Goal: Information Seeking & Learning: Compare options

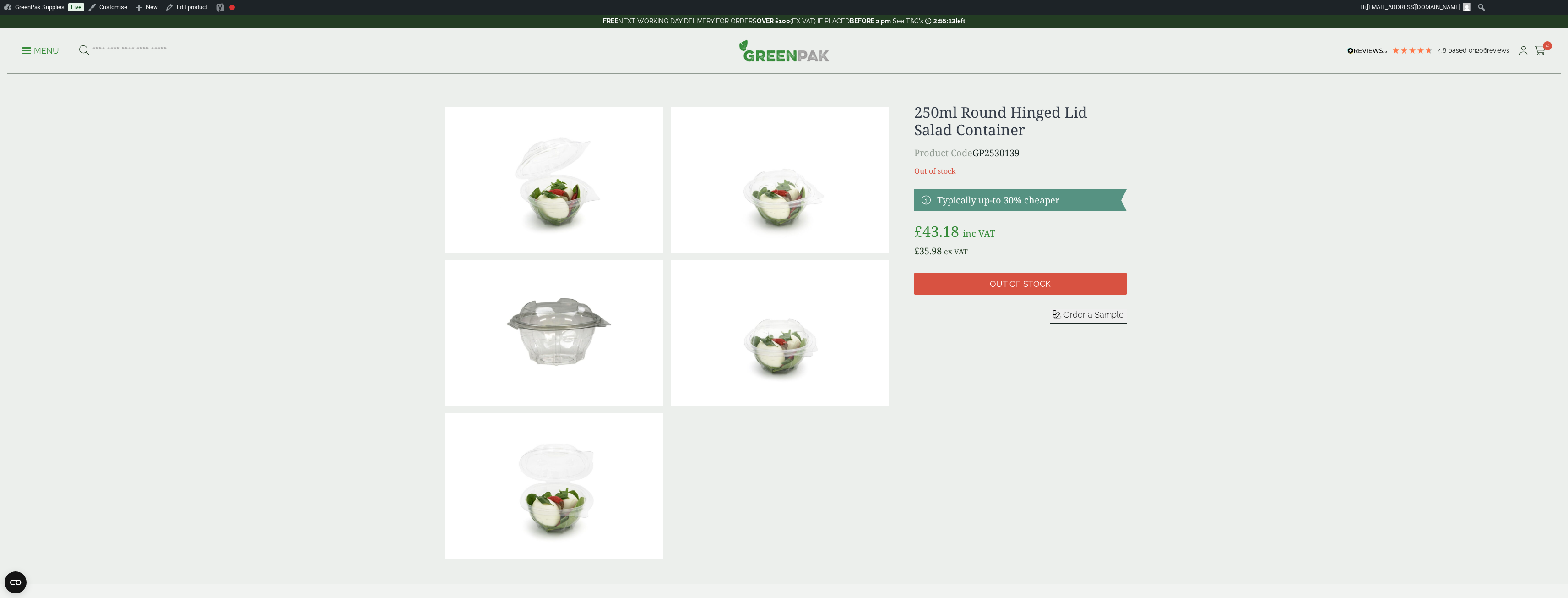
click at [123, 52] on input "search" at bounding box center [169, 51] width 154 height 19
type input "*******"
click at [79, 45] on button at bounding box center [84, 51] width 10 height 12
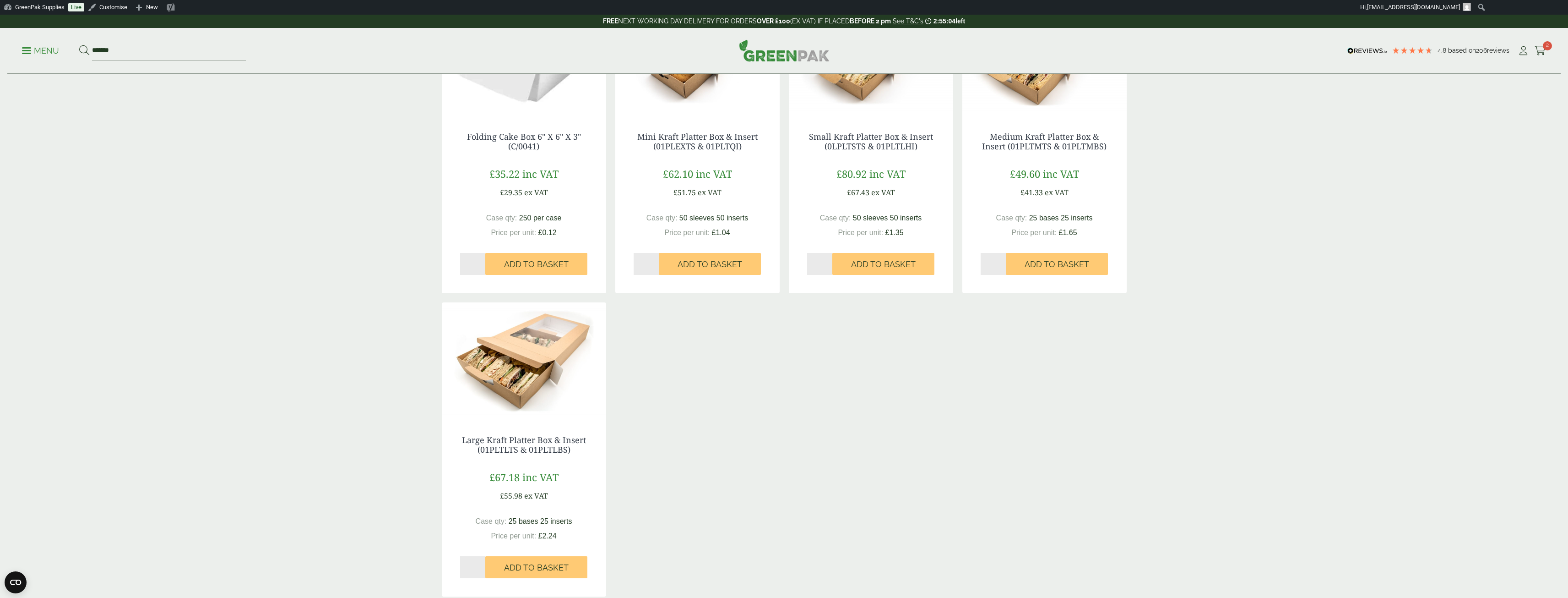
scroll to position [367, 0]
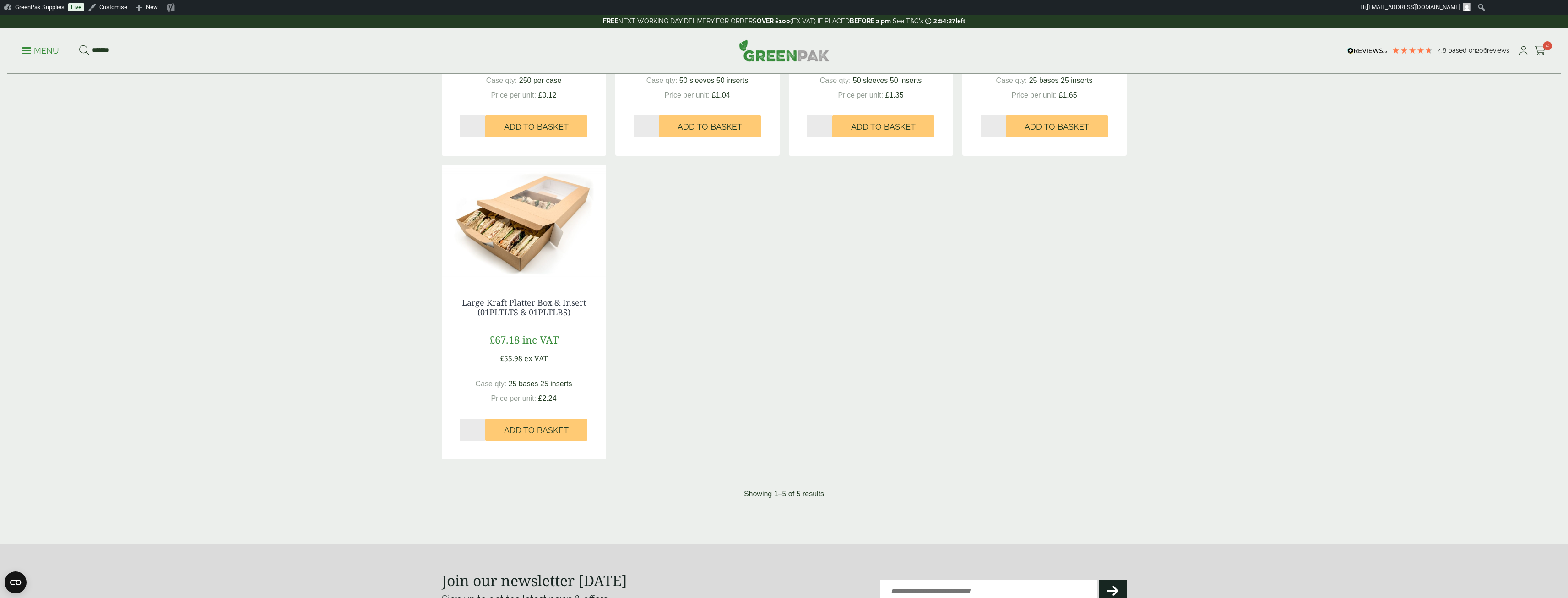
click at [538, 232] on img at bounding box center [524, 222] width 164 height 114
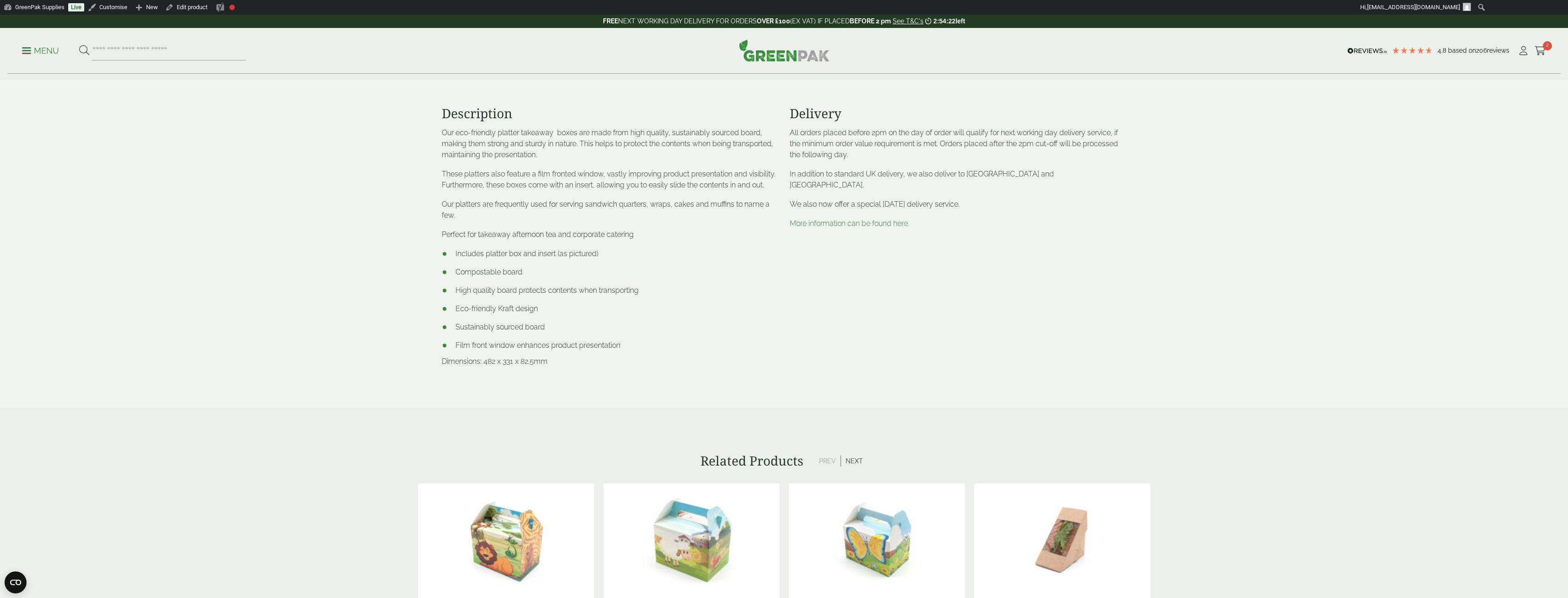
scroll to position [229, 0]
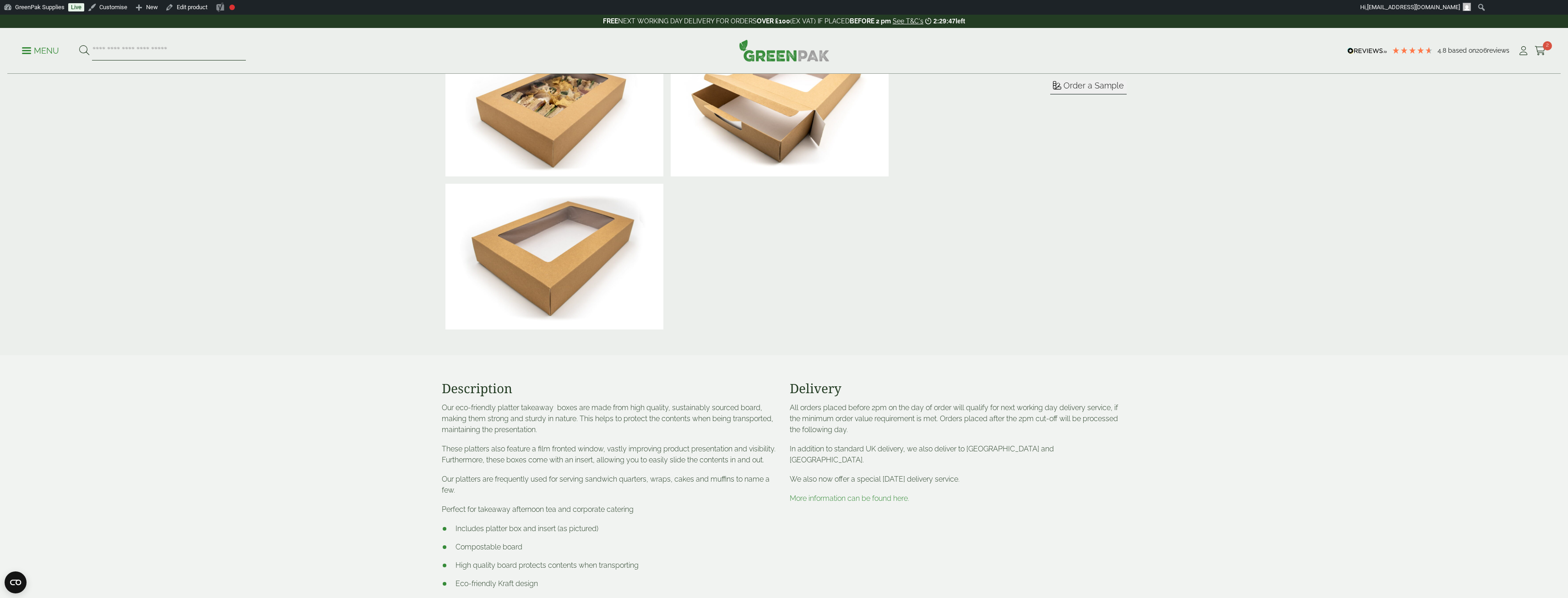
click at [169, 51] on input "search" at bounding box center [169, 51] width 154 height 19
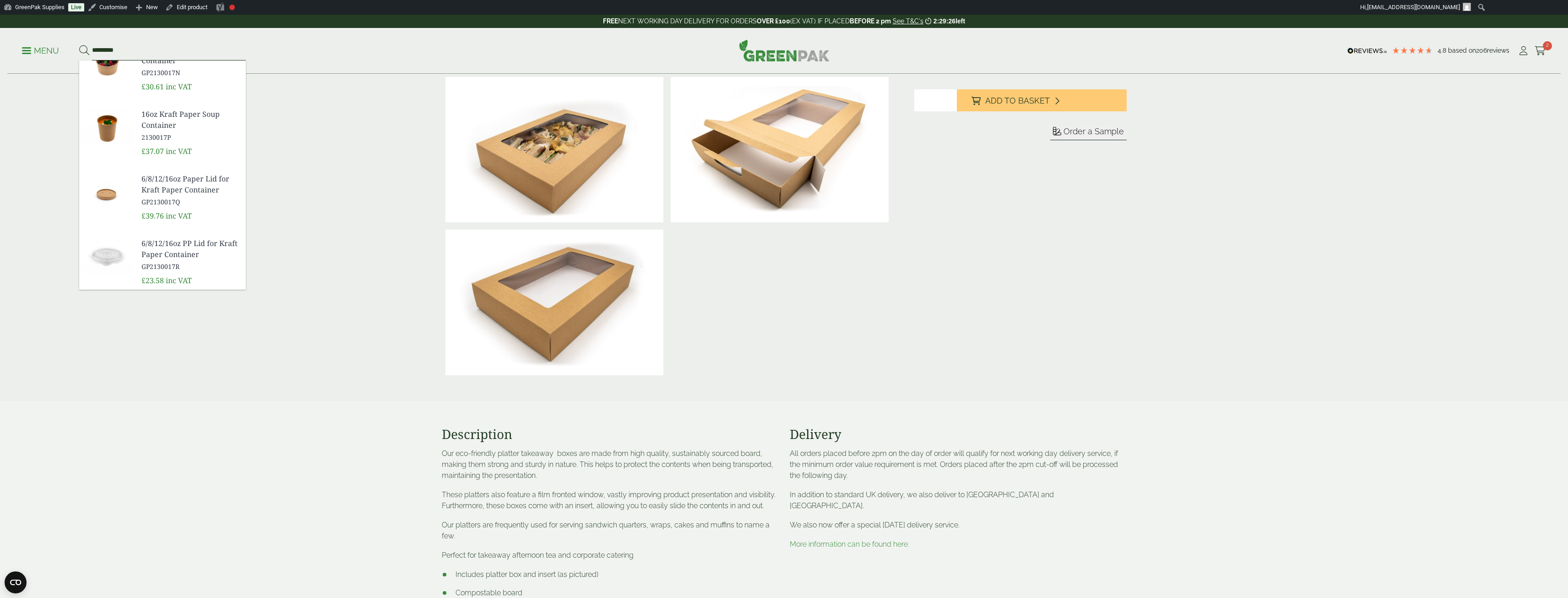
scroll to position [0, 0]
type input "*********"
click at [159, 124] on span "6oz Kraft Paper Soup Container" at bounding box center [189, 128] width 97 height 22
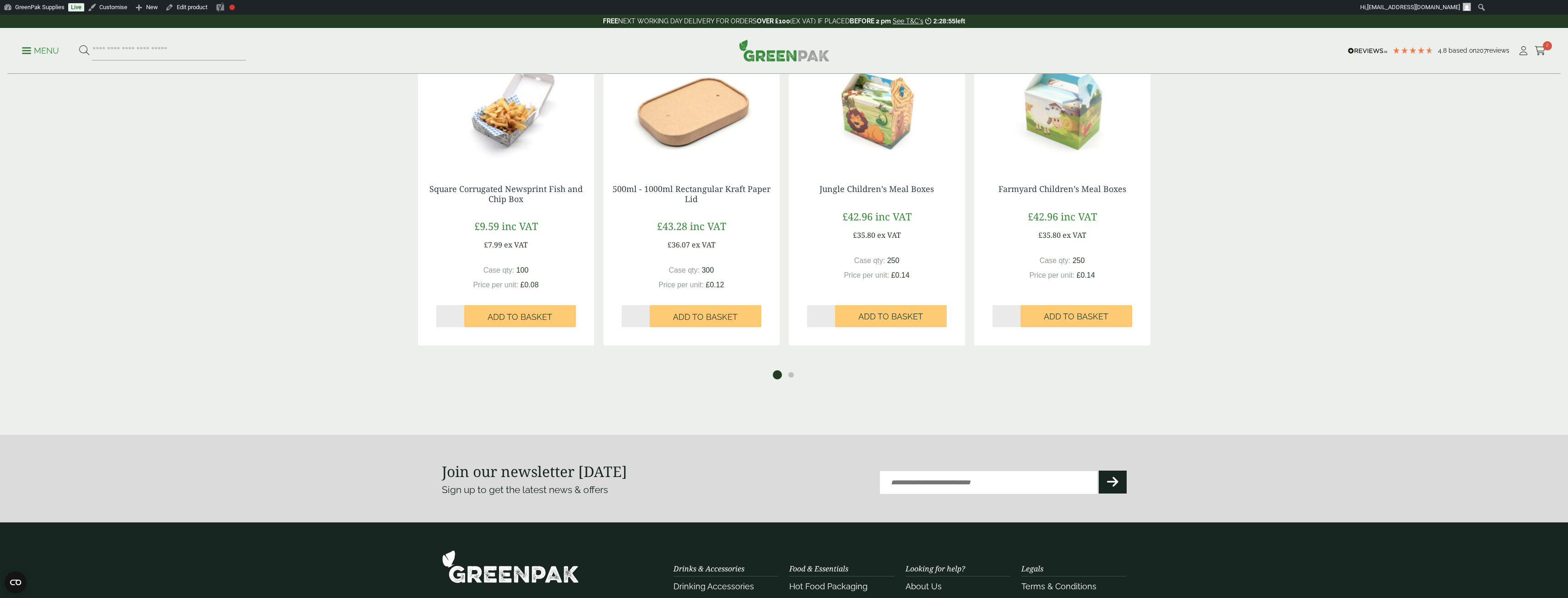
scroll to position [825, 0]
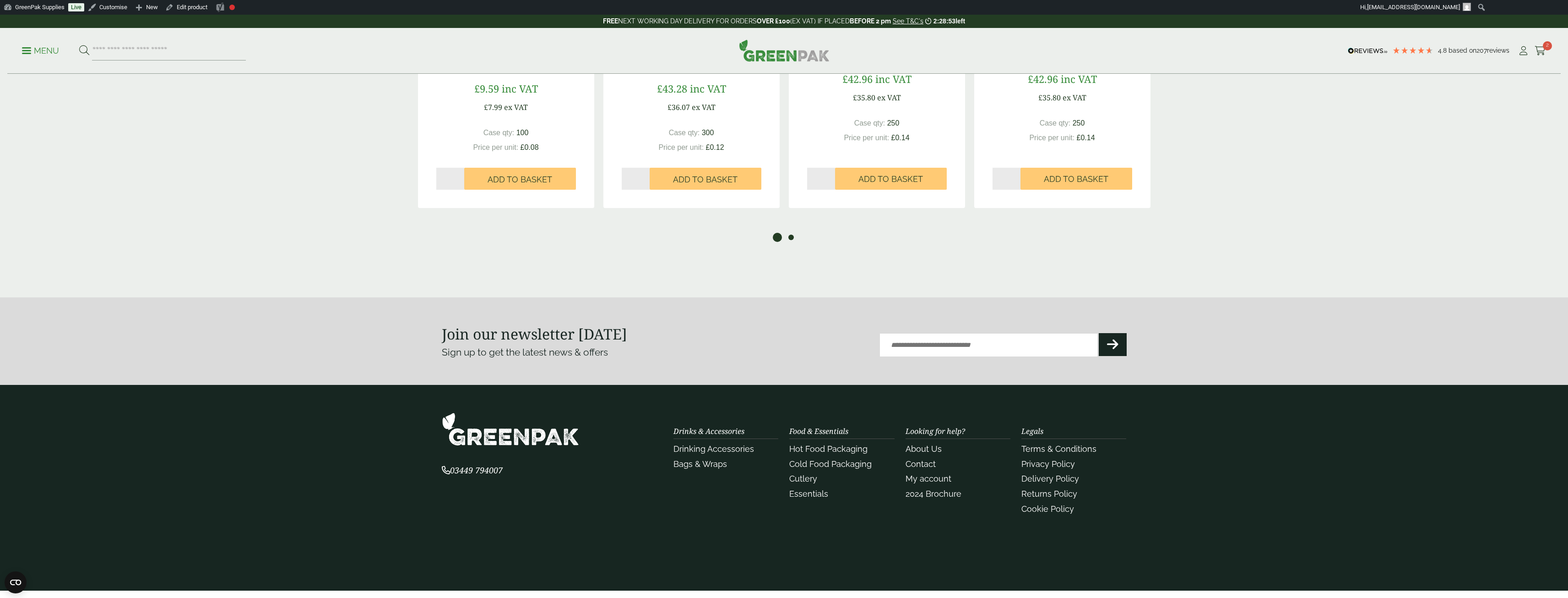
click at [791, 237] on button "2" at bounding box center [791, 237] width 9 height 9
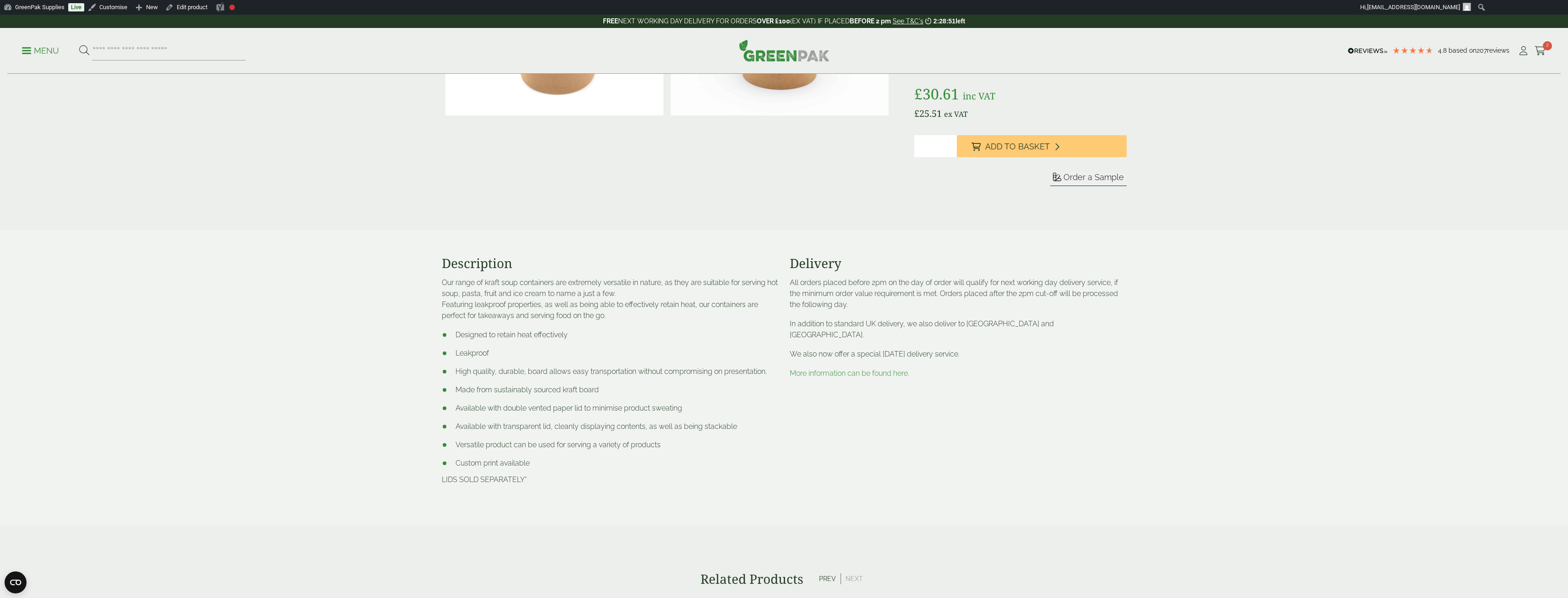
scroll to position [0, 0]
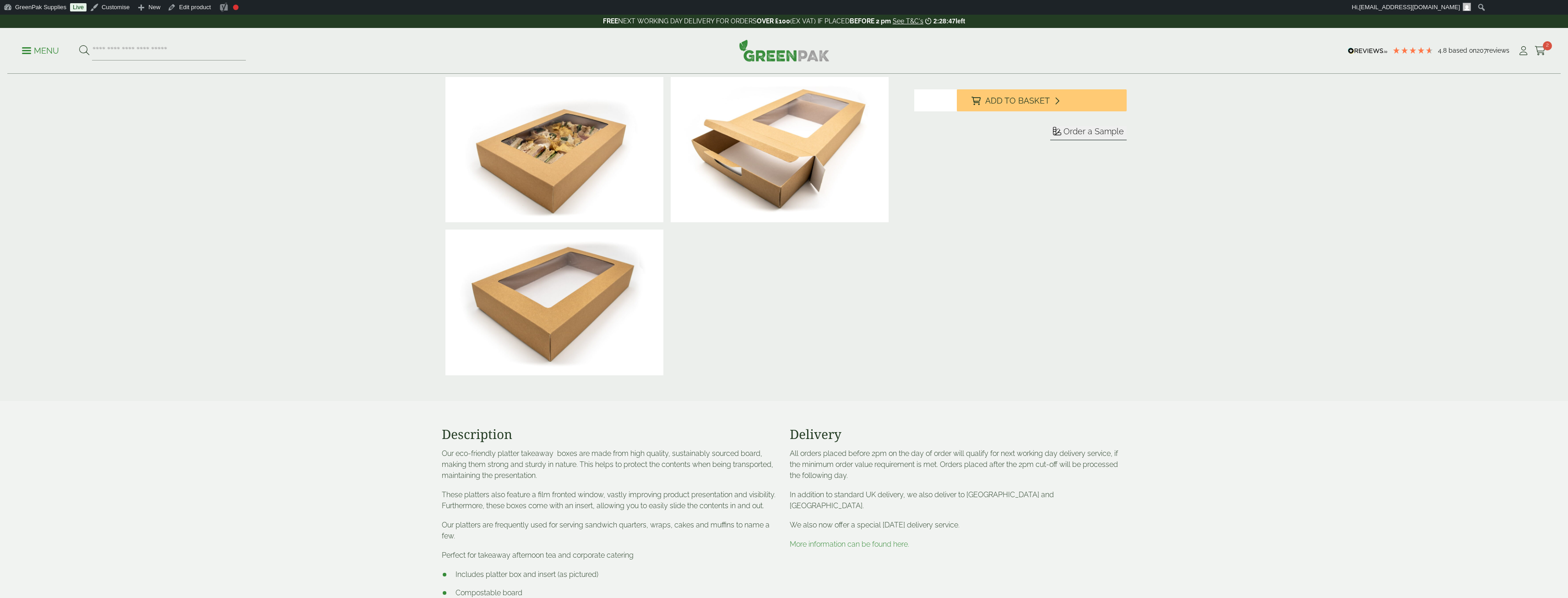
scroll to position [183, 0]
click at [216, 55] on input "search" at bounding box center [169, 51] width 154 height 19
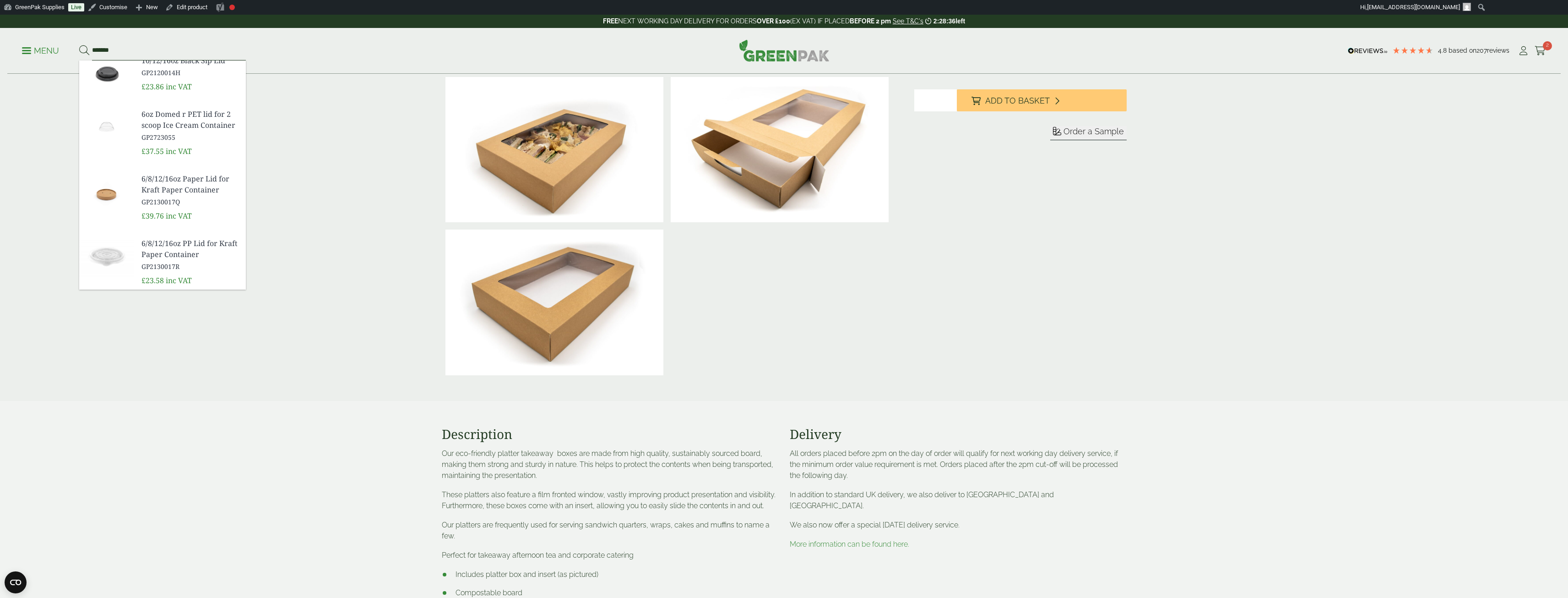
scroll to position [138, 0]
type input "*******"
click at [181, 243] on span "6/8/12/16oz PP Lid for Kraft Paper Container" at bounding box center [189, 248] width 97 height 22
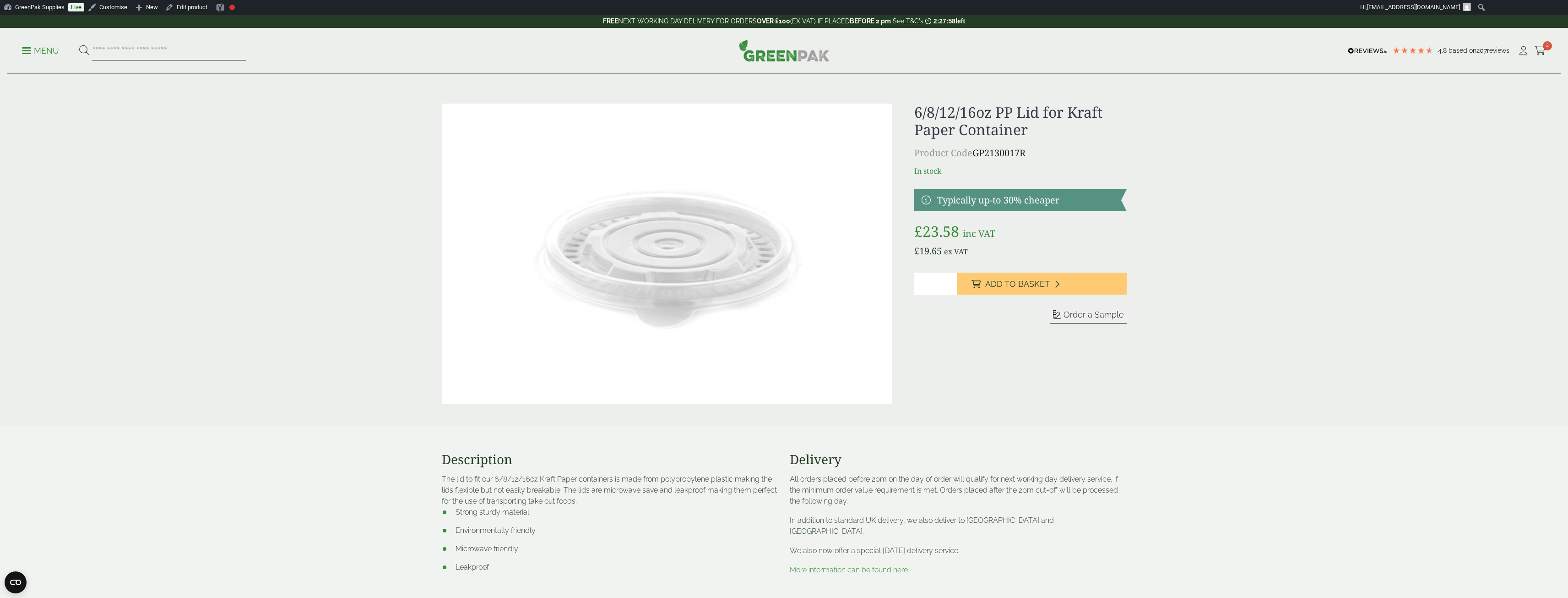
click at [126, 50] on input "search" at bounding box center [169, 51] width 154 height 19
type input "*******"
click at [79, 45] on button at bounding box center [84, 51] width 10 height 12
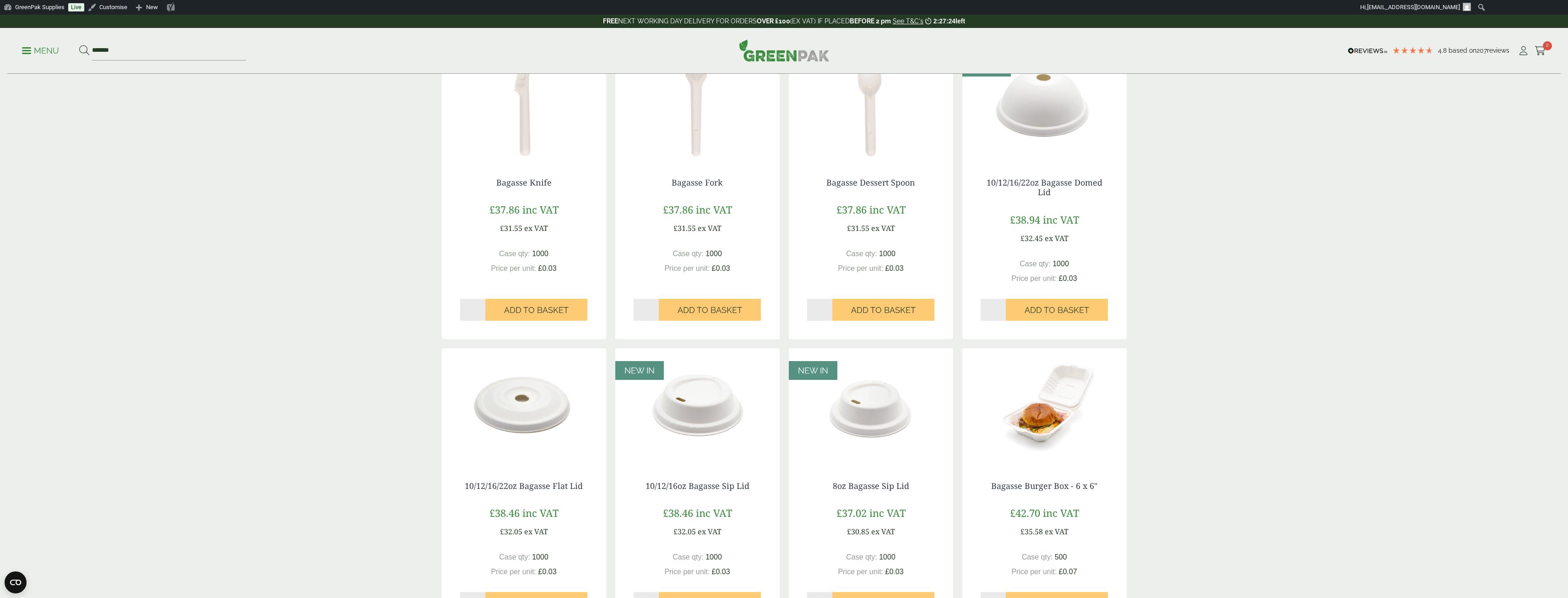
scroll to position [275, 0]
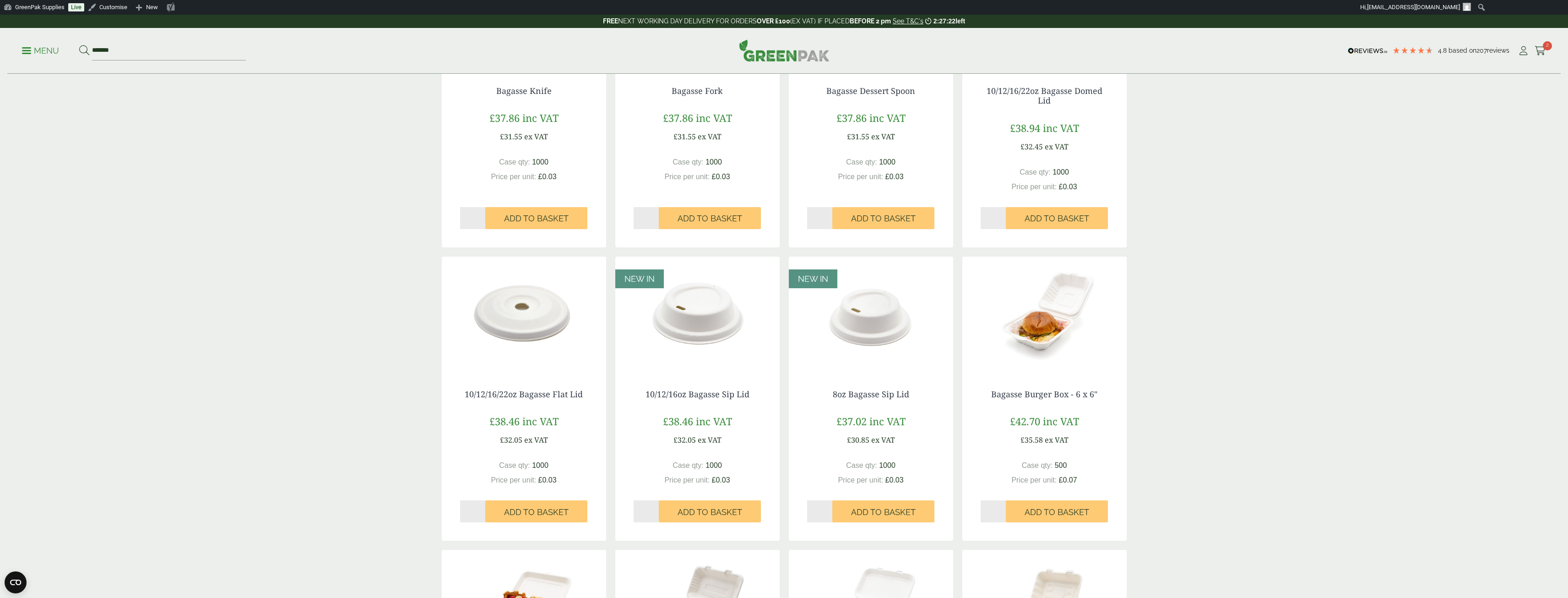
click at [705, 321] on img at bounding box center [698, 314] width 164 height 114
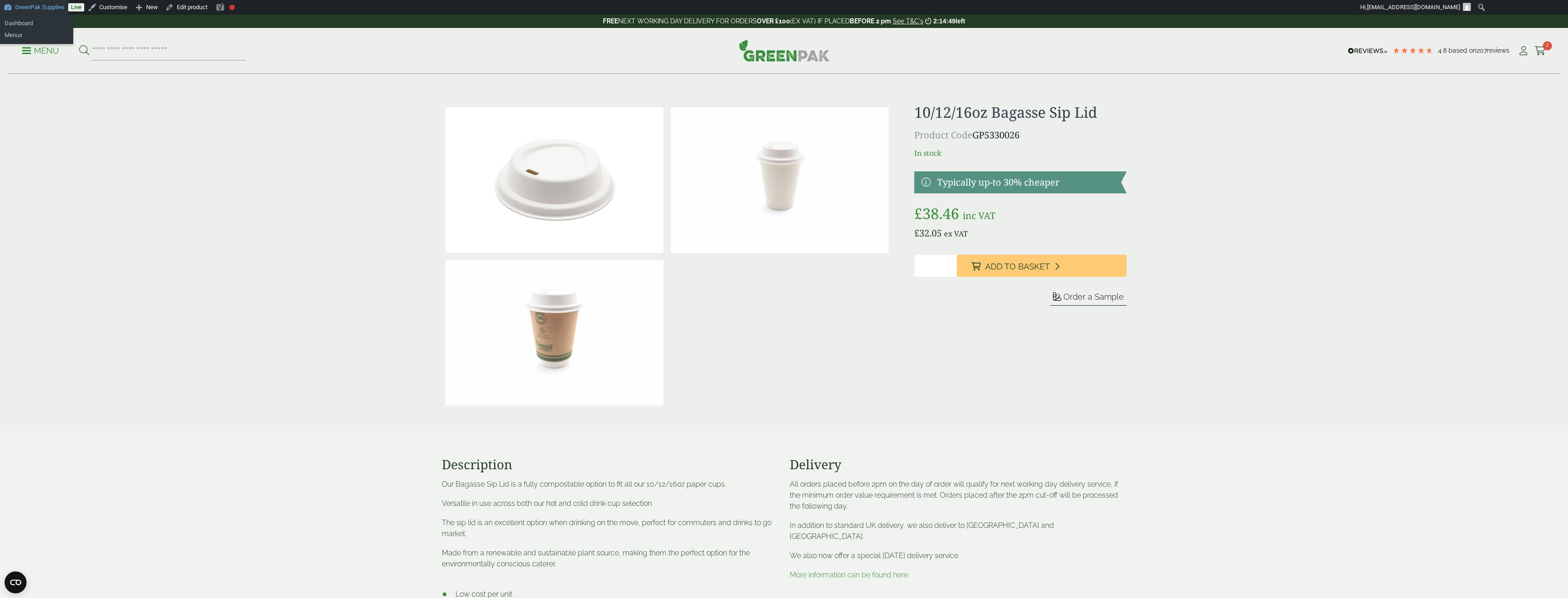
click at [40, 8] on link "GreenPak Supplies" at bounding box center [34, 7] width 68 height 15
click at [27, 23] on link "Dashboard" at bounding box center [37, 24] width 73 height 12
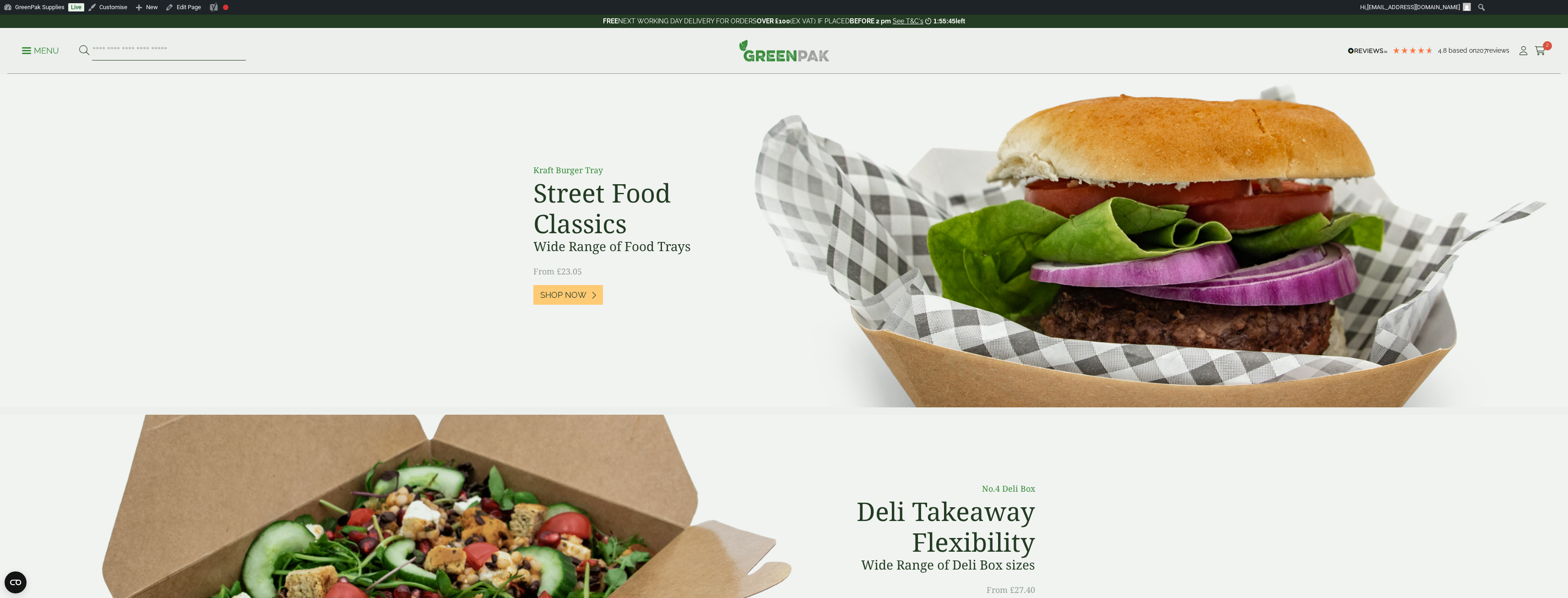
click at [178, 48] on input "search" at bounding box center [169, 51] width 154 height 19
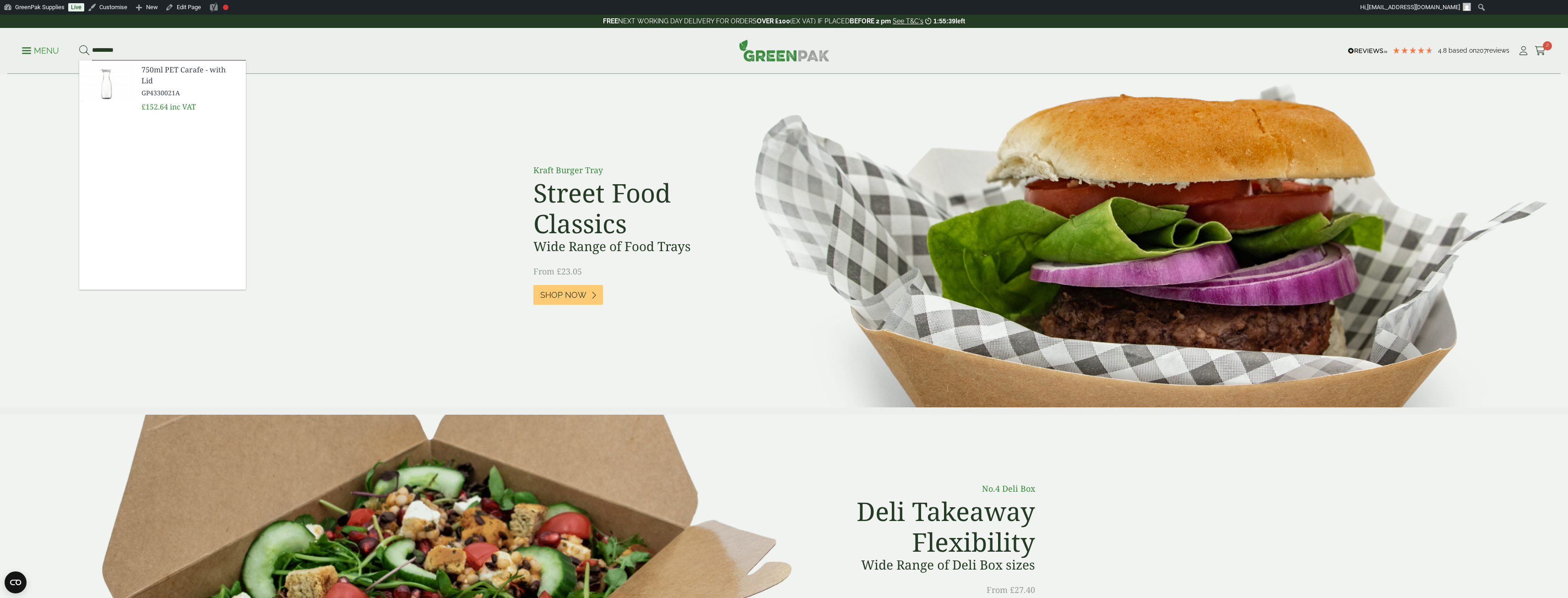
type input "*********"
click at [177, 69] on span "750ml PET Carafe - with Lid" at bounding box center [189, 75] width 97 height 22
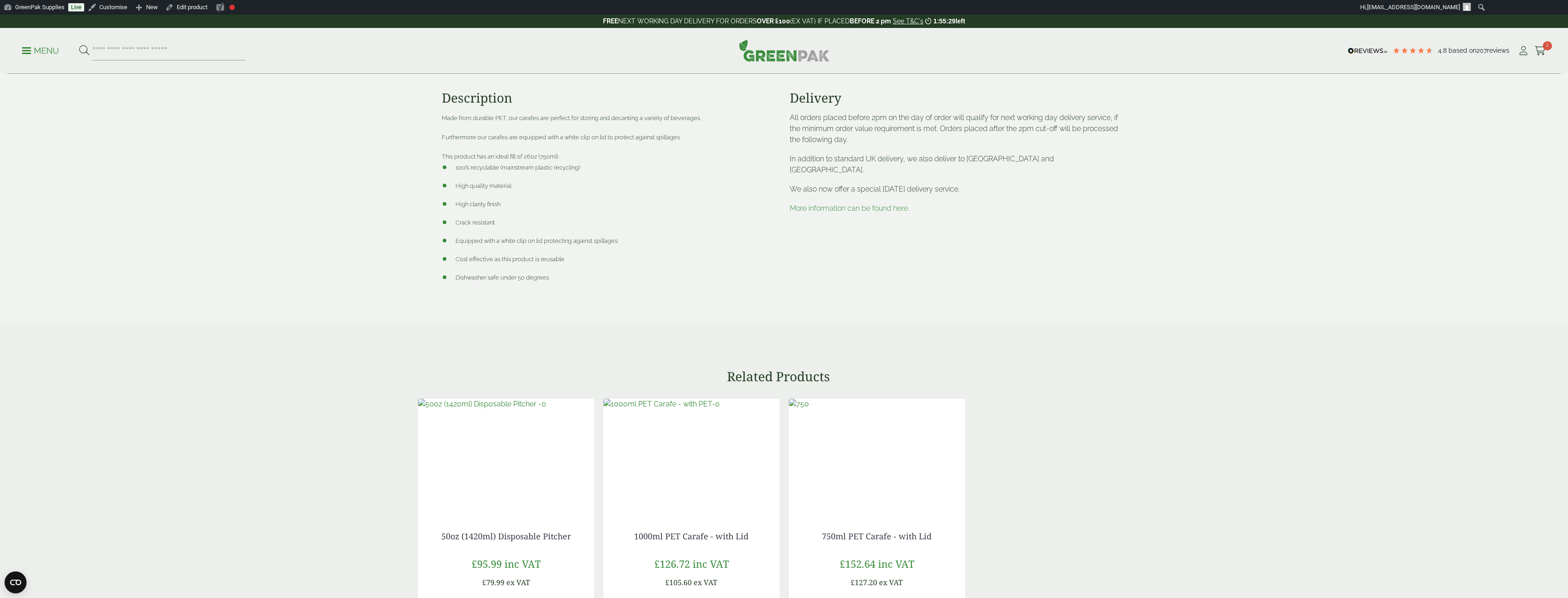
scroll to position [138, 0]
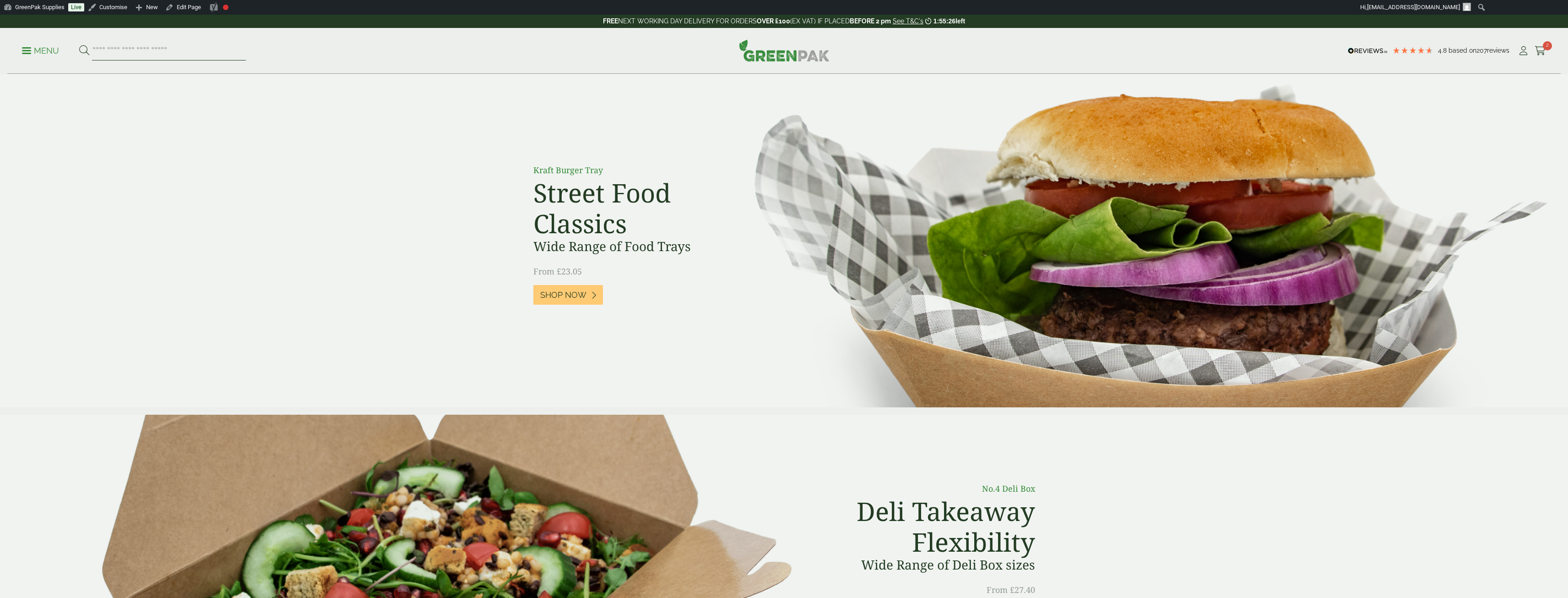
click at [183, 51] on input "search" at bounding box center [169, 51] width 154 height 19
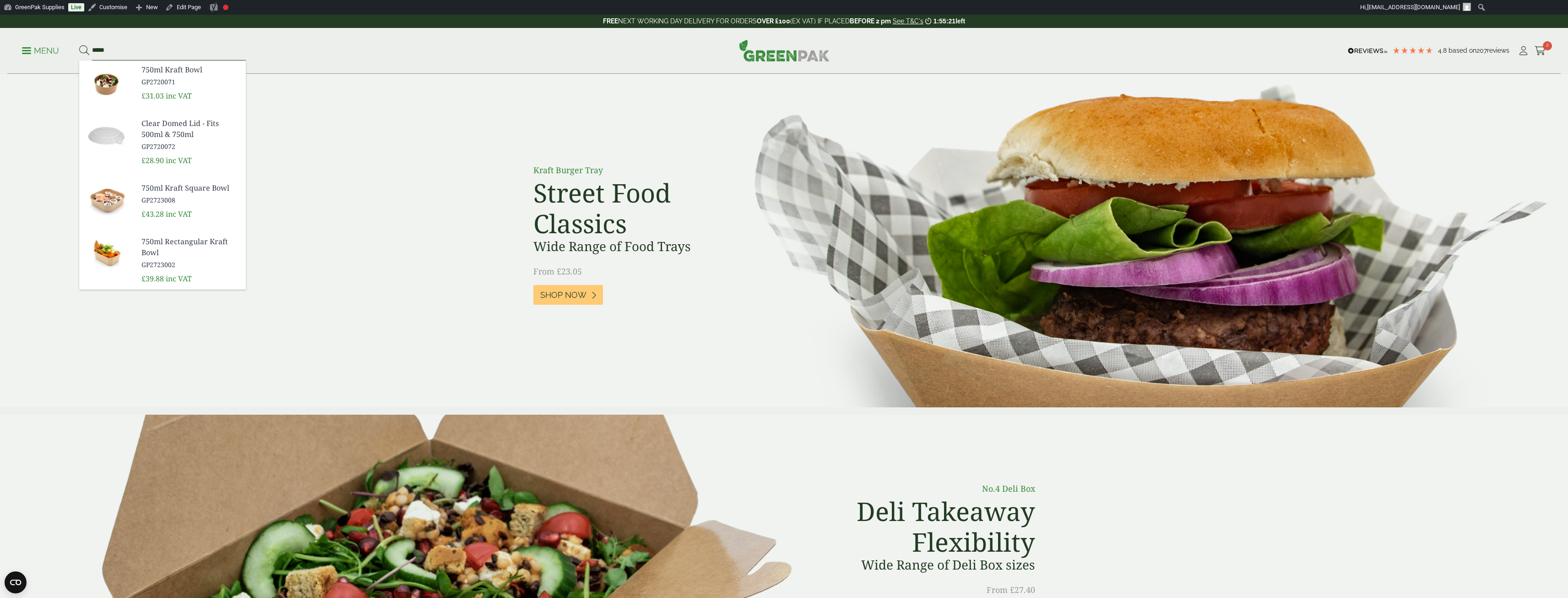
type input "*****"
click at [79, 45] on button at bounding box center [84, 51] width 10 height 12
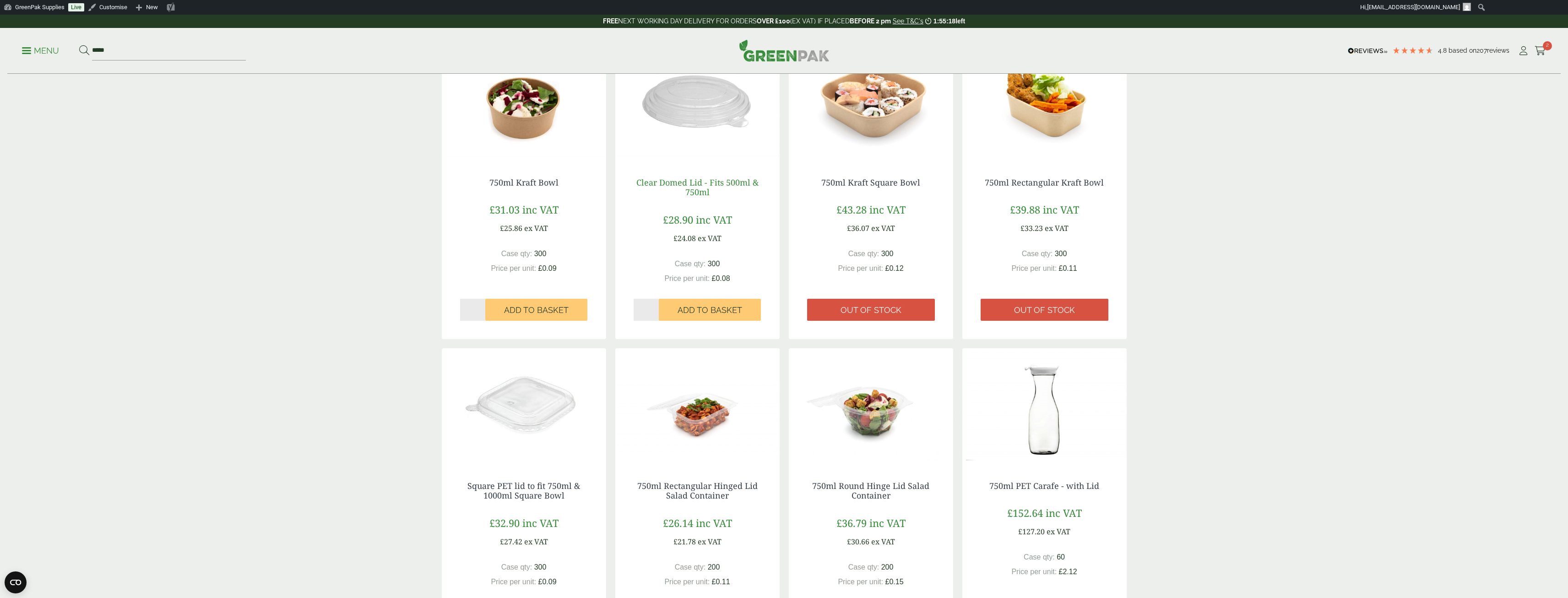
scroll to position [320, 0]
